Goal: Find contact information: Find contact information

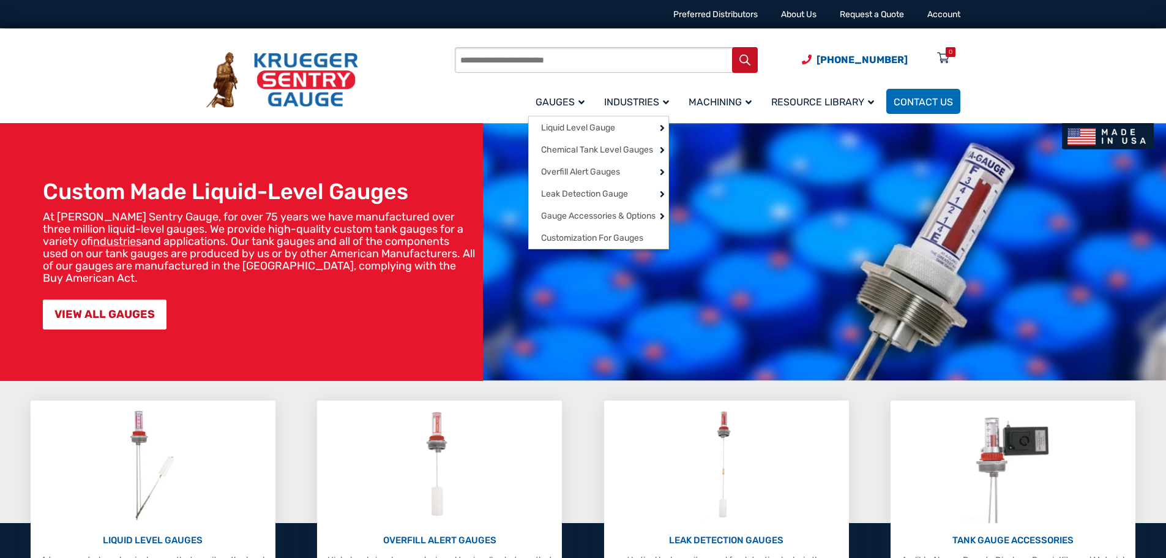
click at [544, 99] on span "Gauges" at bounding box center [560, 102] width 49 height 12
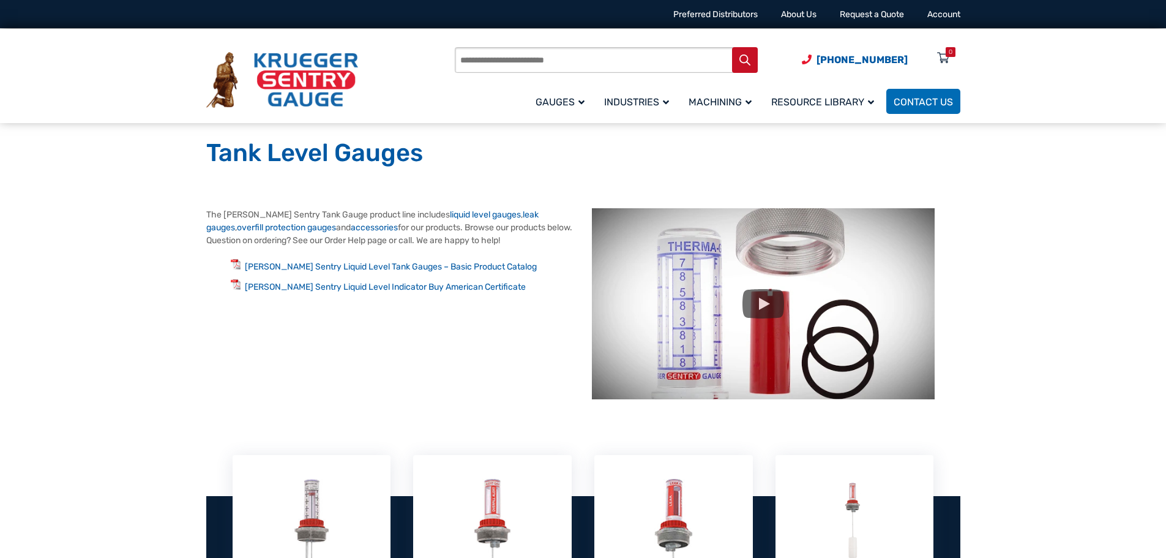
click at [459, 111] on div "Products search (920) 434-8860 Menu 0 Menu Account Gauges Liquid Level Gauge At…" at bounding box center [707, 80] width 505 height 72
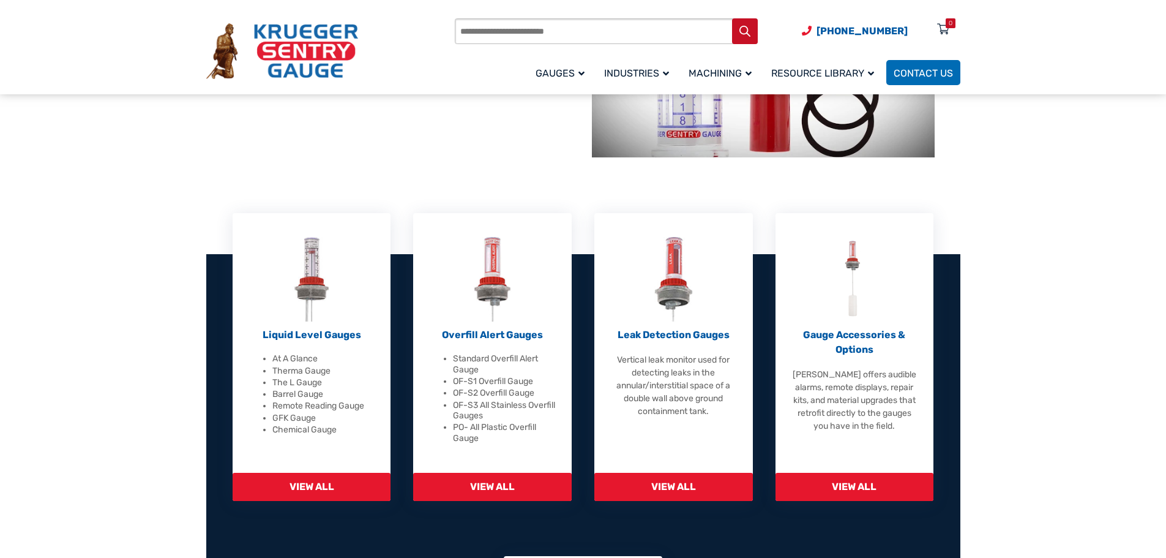
scroll to position [245, 0]
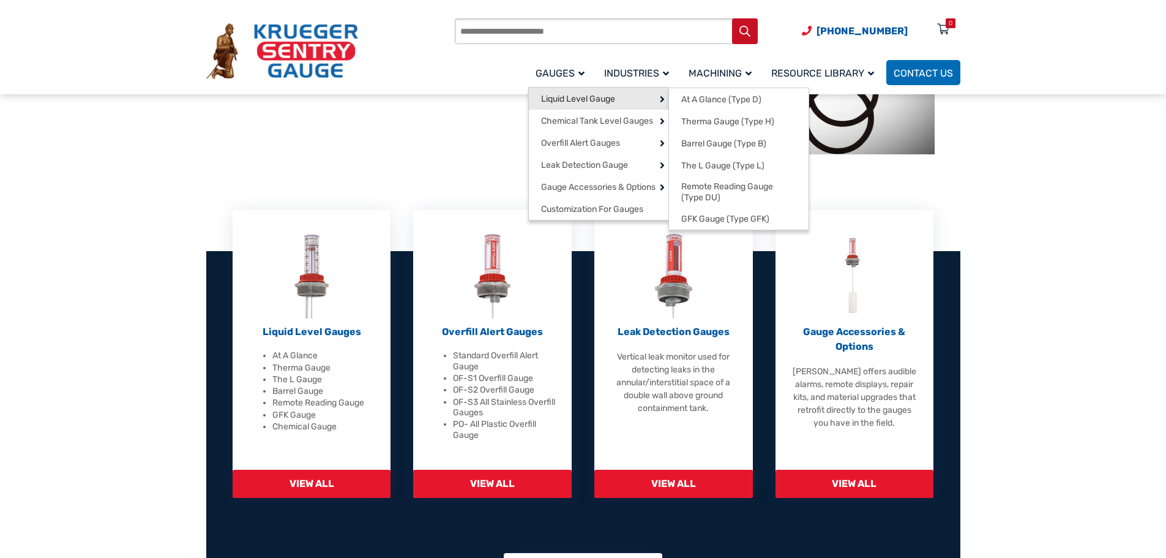
click at [557, 96] on span "Liquid Level Gauge" at bounding box center [578, 99] width 74 height 11
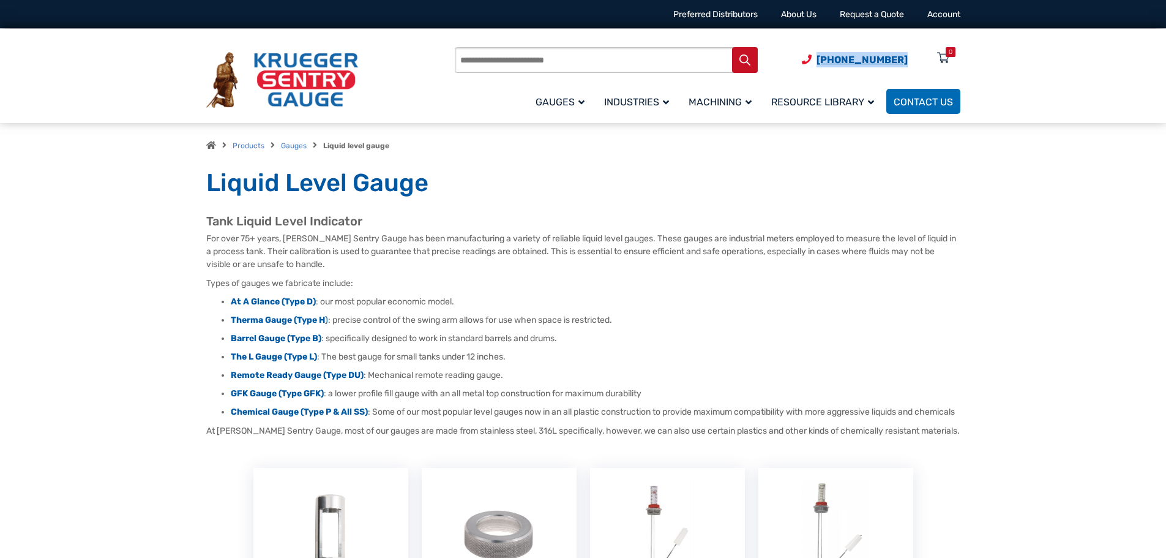
drag, startPoint x: 909, startPoint y: 59, endPoint x: 828, endPoint y: 61, distance: 80.2
click at [828, 61] on span "(920) 434-8860 Menu 0" at bounding box center [881, 60] width 159 height 12
copy span "[PHONE_NUMBER]"
click at [909, 108] on link "Contact Us" at bounding box center [924, 101] width 74 height 25
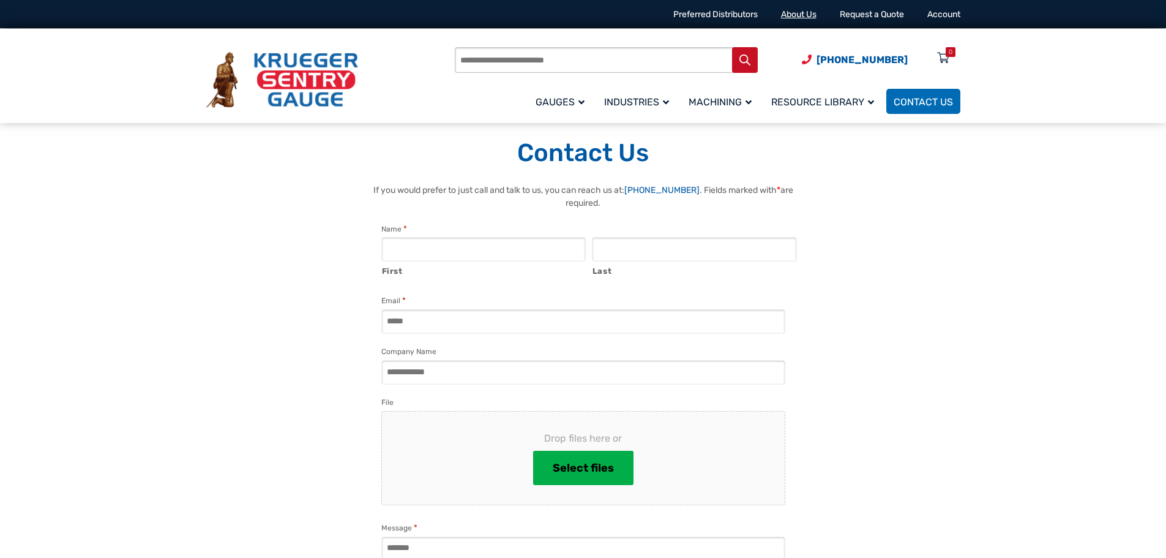
click at [783, 13] on link "About Us" at bounding box center [799, 14] width 36 height 10
